Goal: Check status: Check status

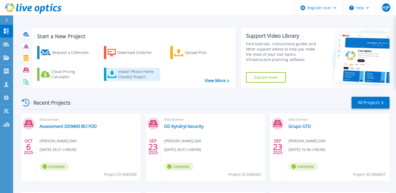
click at [139, 75] on div "Import Phone Home CloudIQ Project" at bounding box center [138, 74] width 41 height 10
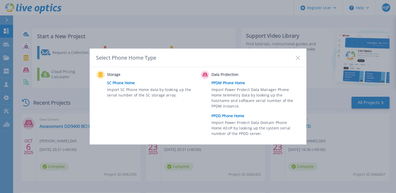
click at [228, 119] on link "PPDD Phone Home" at bounding box center [256, 116] width 91 height 8
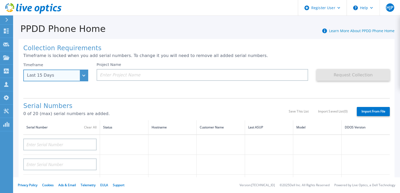
click at [68, 78] on div "Last 15 Days" at bounding box center [55, 76] width 65 height 12
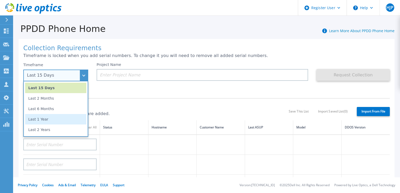
click at [58, 120] on li "Last 1 Year" at bounding box center [55, 119] width 61 height 10
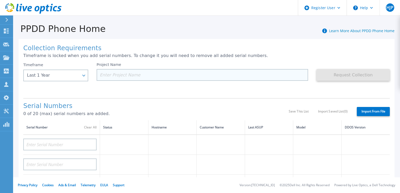
click at [142, 76] on input at bounding box center [202, 75] width 211 height 12
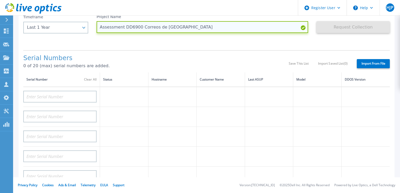
scroll to position [51, 0]
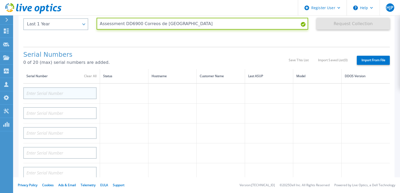
type input "Assessment DD6900 Correos de [GEOGRAPHIC_DATA]"
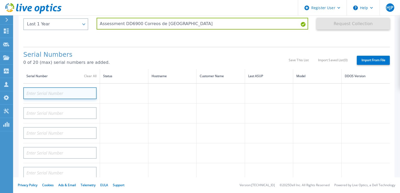
click at [56, 94] on input at bounding box center [59, 93] width 73 height 12
paste input "CKM01211605974"
type input "CKM01211605974"
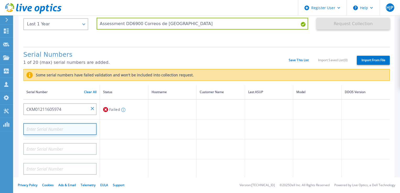
paste input "CKM01211605974"
type input "CKM01211605975"
